Goal: Use online tool/utility: Use online tool/utility

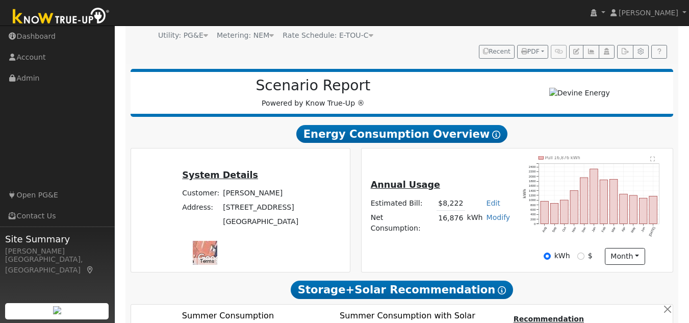
scroll to position [102, 0]
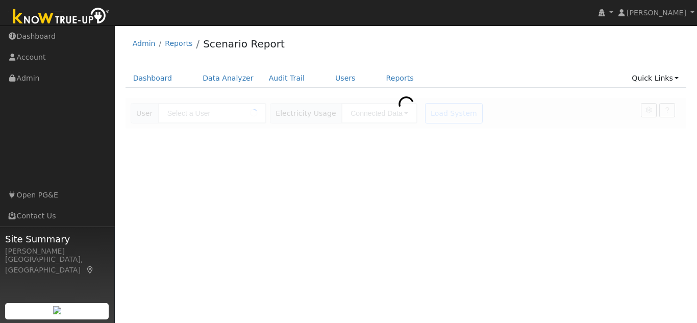
type input "[PERSON_NAME]"
type input "Pacific Gas & Electric"
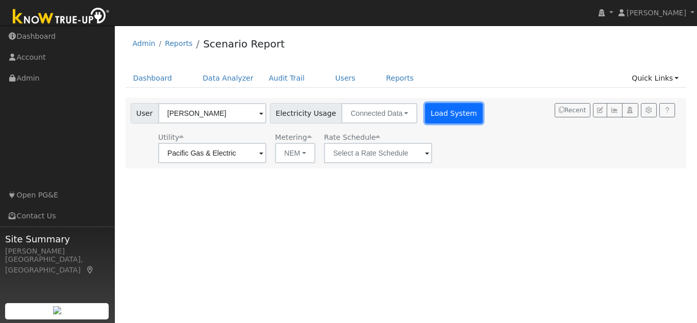
click at [441, 118] on button "Load System" at bounding box center [454, 113] width 58 height 20
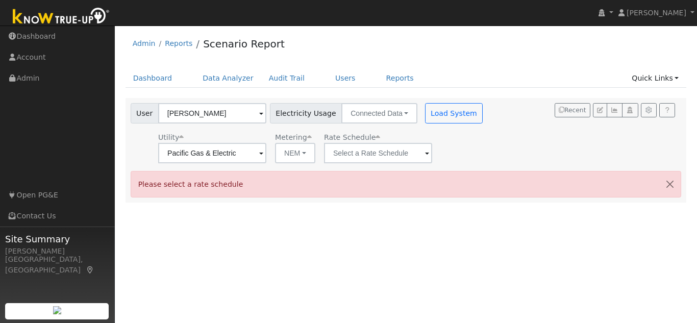
click at [263, 155] on span at bounding box center [261, 154] width 4 height 12
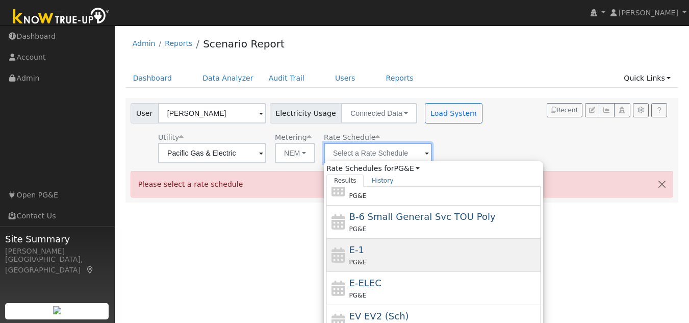
scroll to position [112, 0]
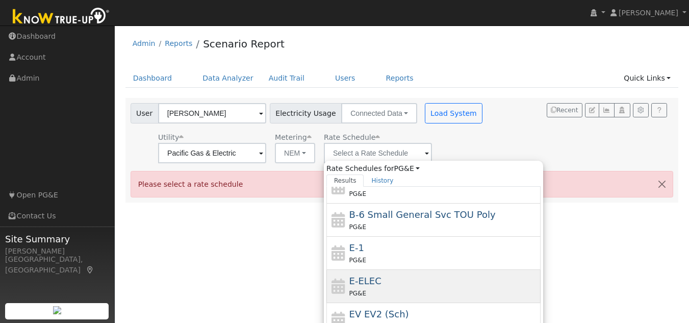
click at [364, 284] on span "E-ELEC" at bounding box center [365, 281] width 32 height 11
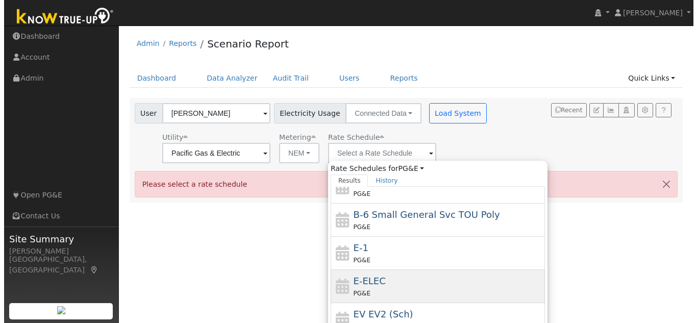
type input "E-ELEC"
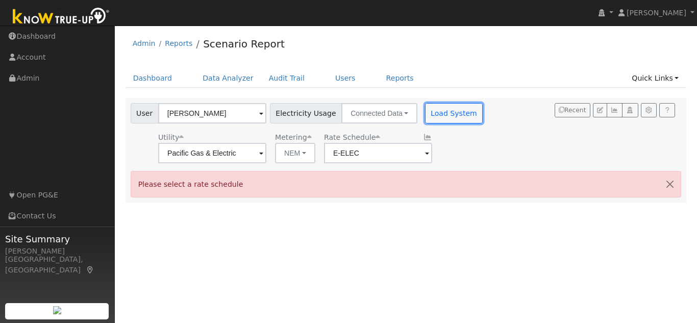
click at [456, 117] on button "Load System" at bounding box center [454, 113] width 58 height 20
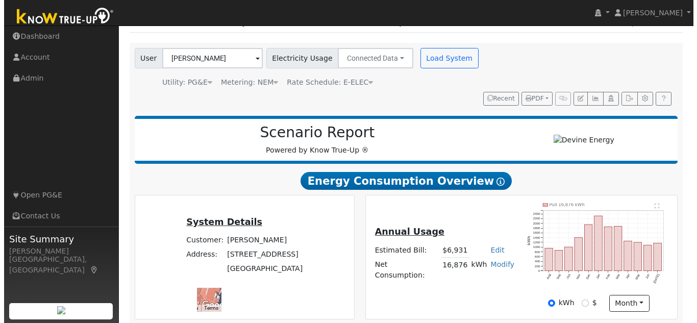
scroll to position [102, 0]
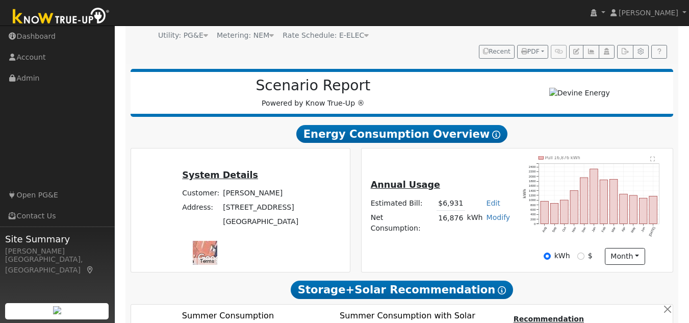
click at [650, 156] on icon "Pull 16,876 kWh Aug Sep Oct Nov Dec Jan Feb Mar Apr May Jun [DATE] 0 200 400 60…" at bounding box center [594, 201] width 143 height 91
click at [654, 156] on text "" at bounding box center [653, 158] width 5 height 5
